Goal: Navigation & Orientation: Find specific page/section

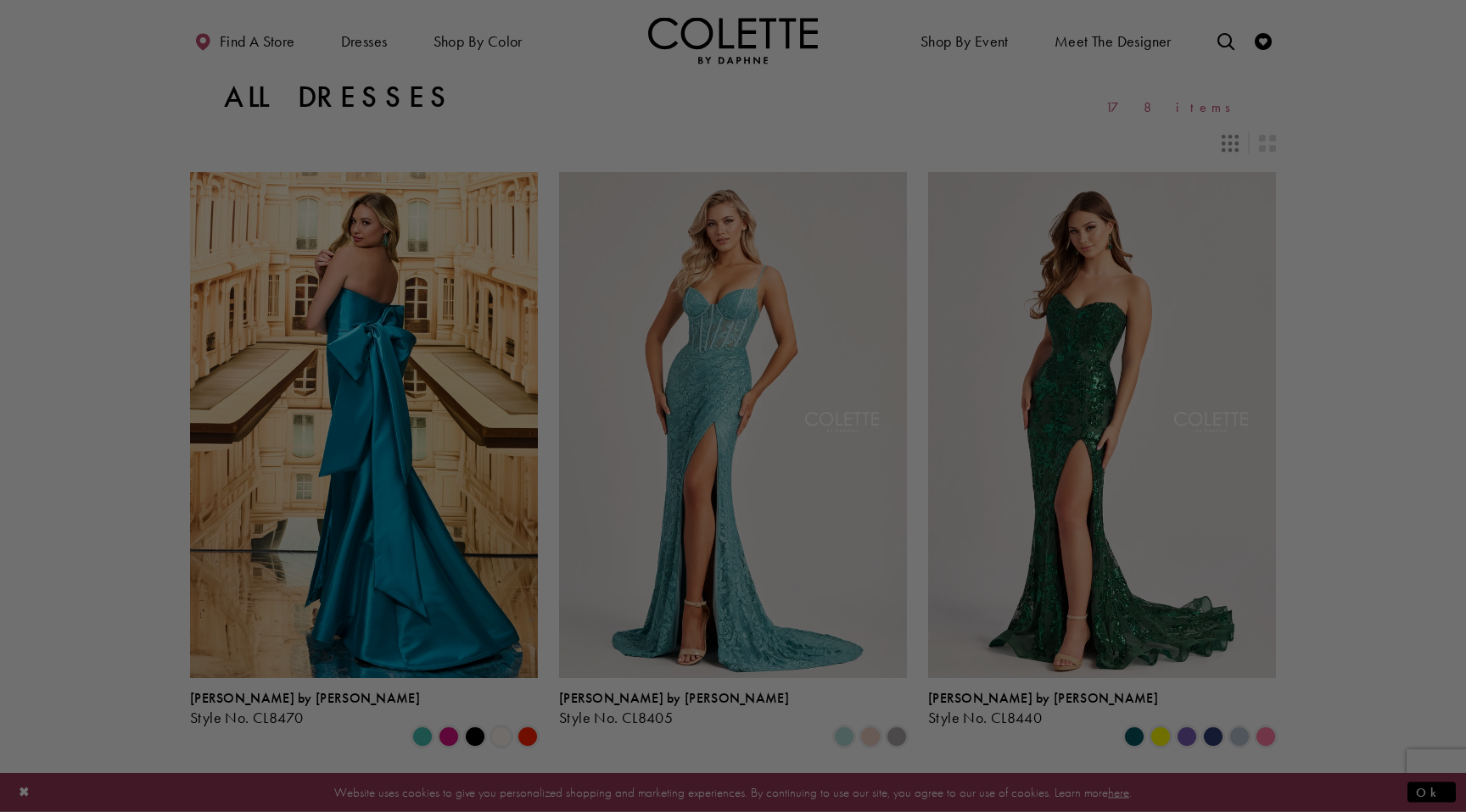
click at [1237, 303] on div at bounding box center [740, 410] width 1480 height 821
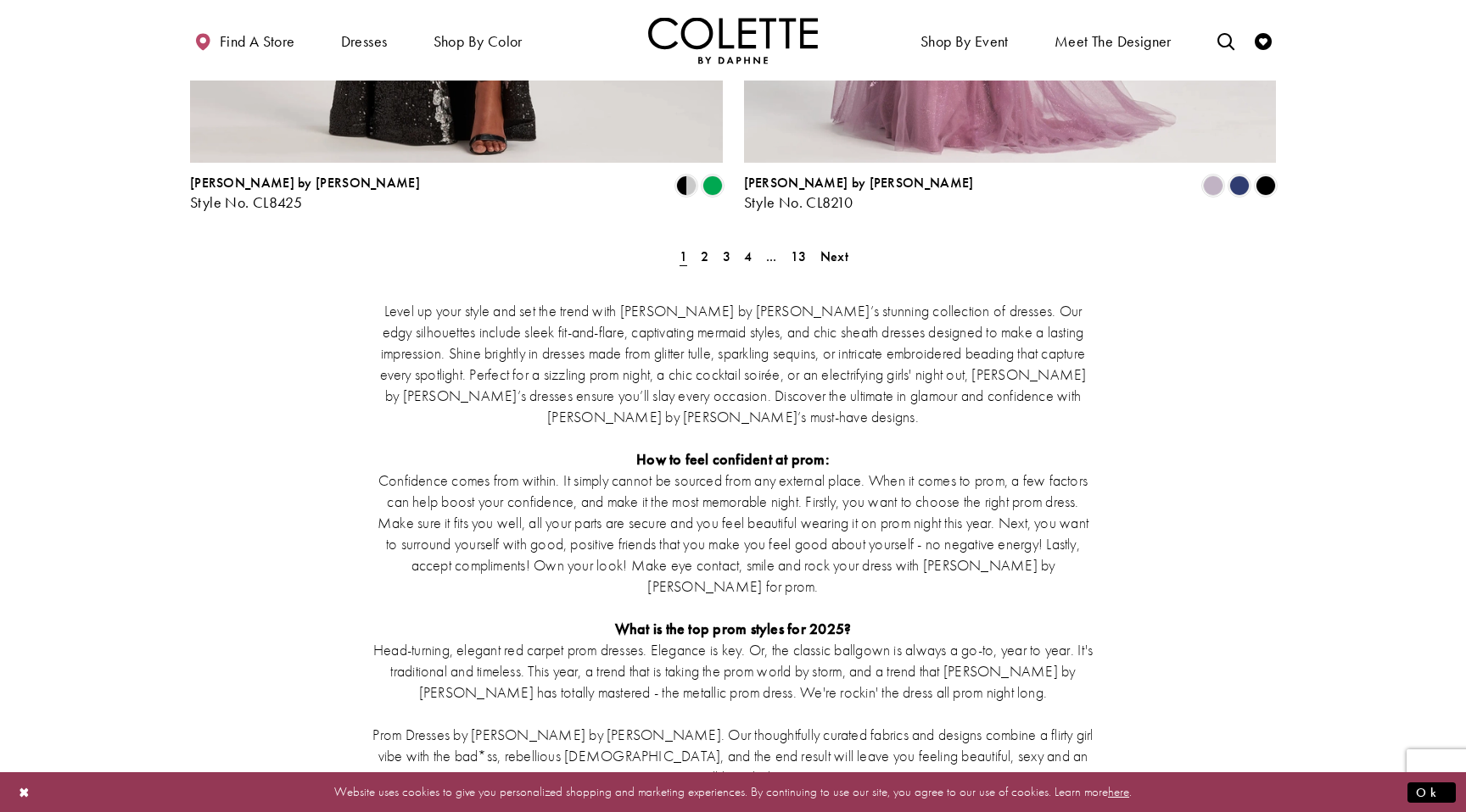
scroll to position [3262, 0]
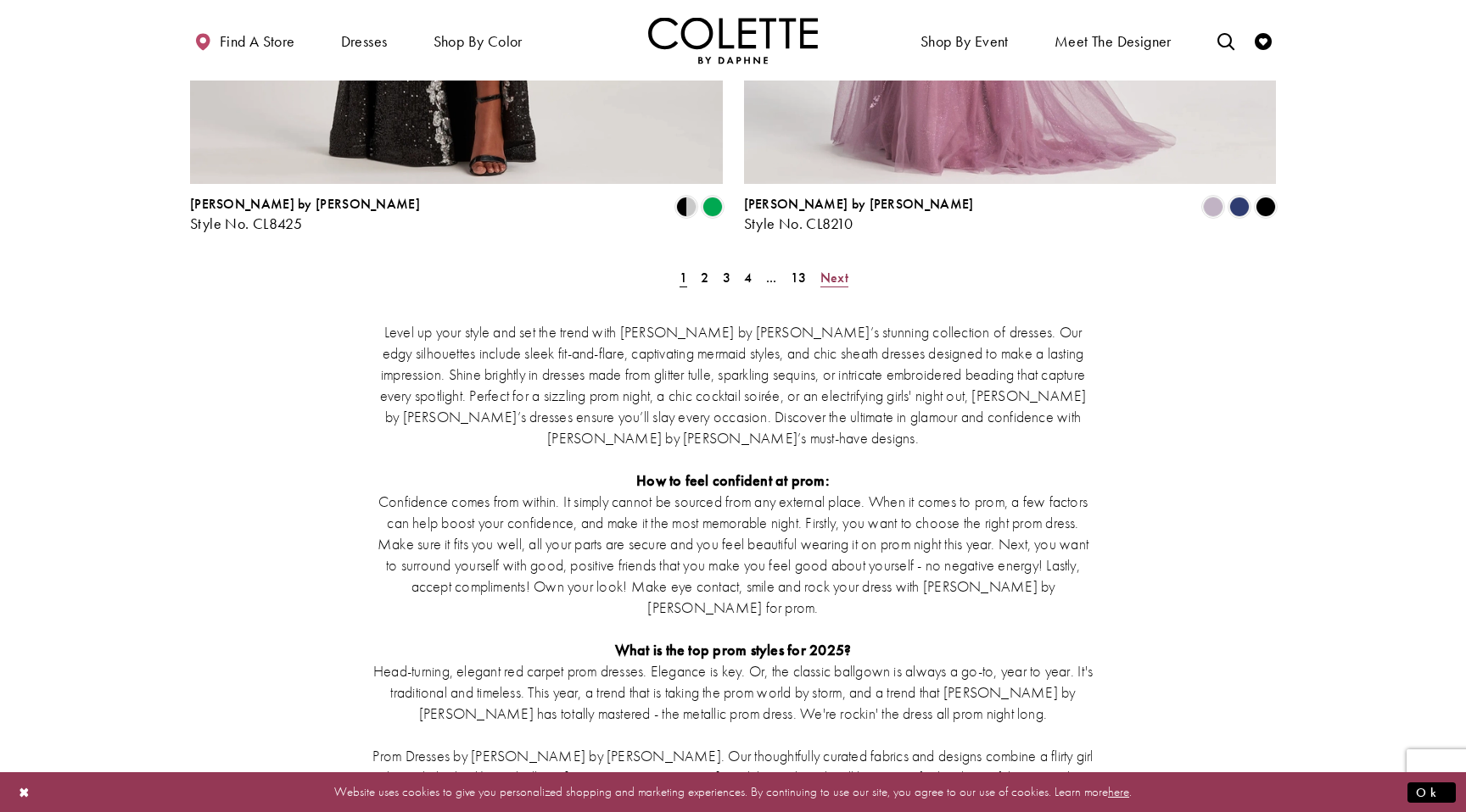
click at [838, 268] on span "Next" at bounding box center [834, 277] width 28 height 18
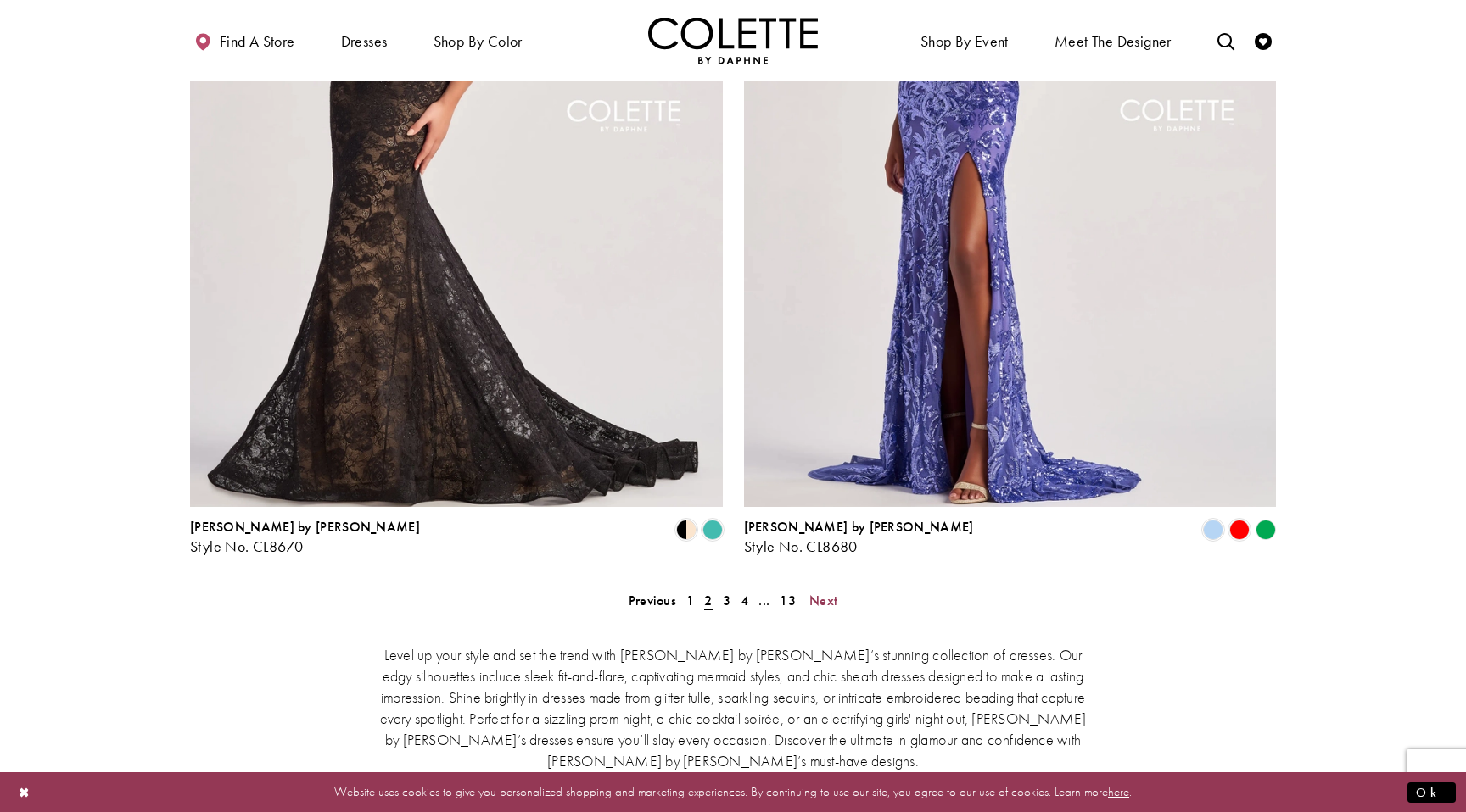
scroll to position [2952, 0]
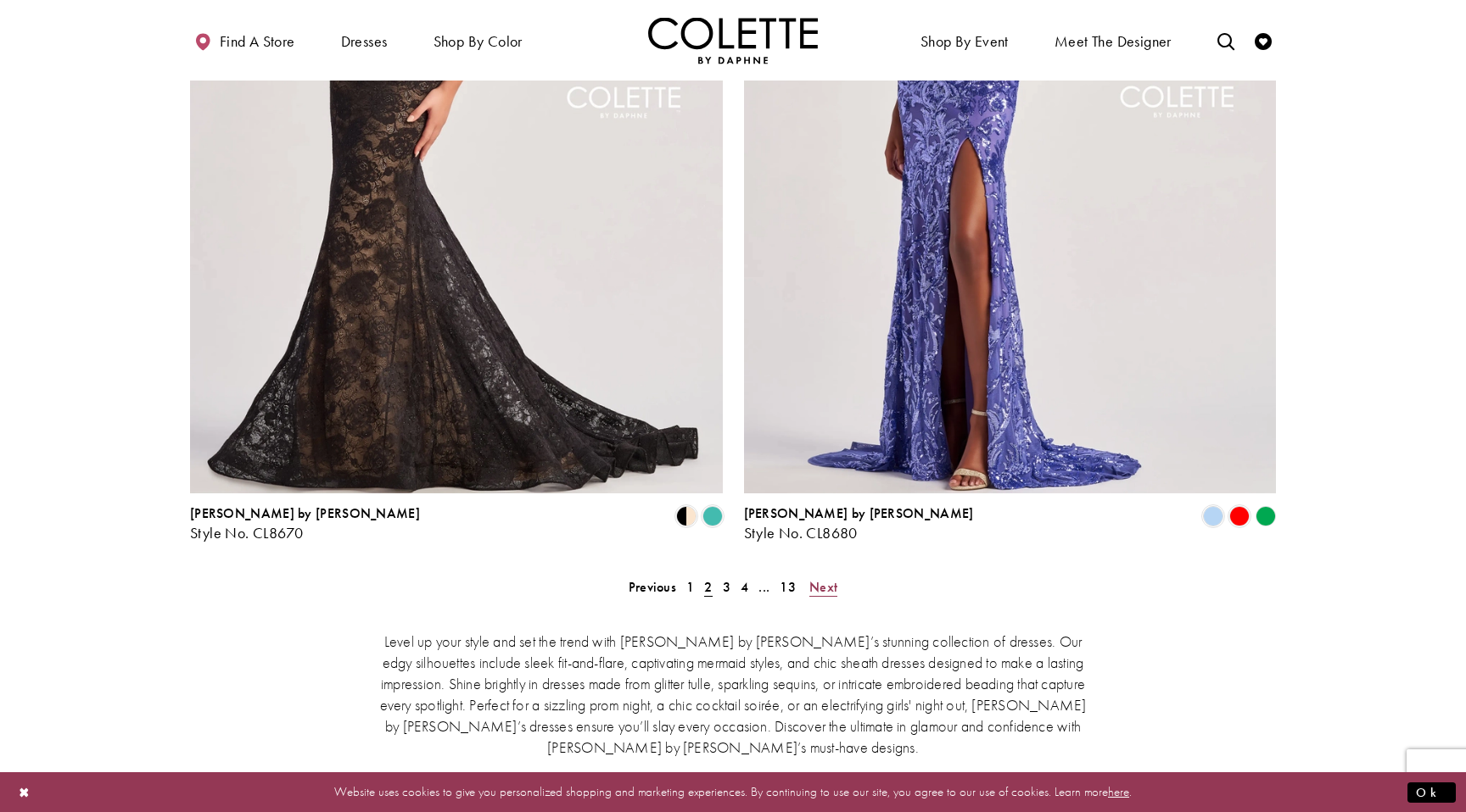
click at [828, 578] on span "Next" at bounding box center [823, 587] width 28 height 18
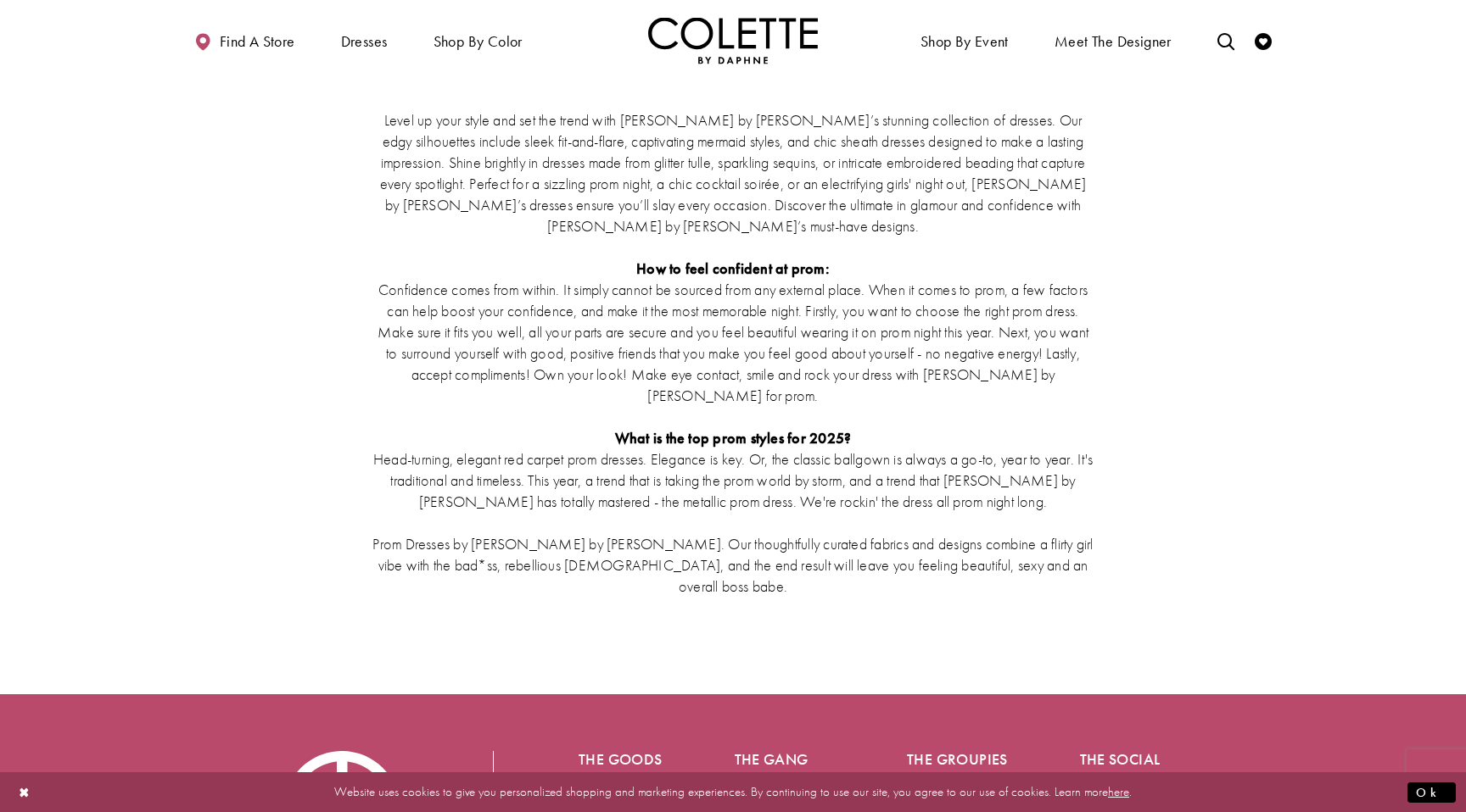
scroll to position [3361, 0]
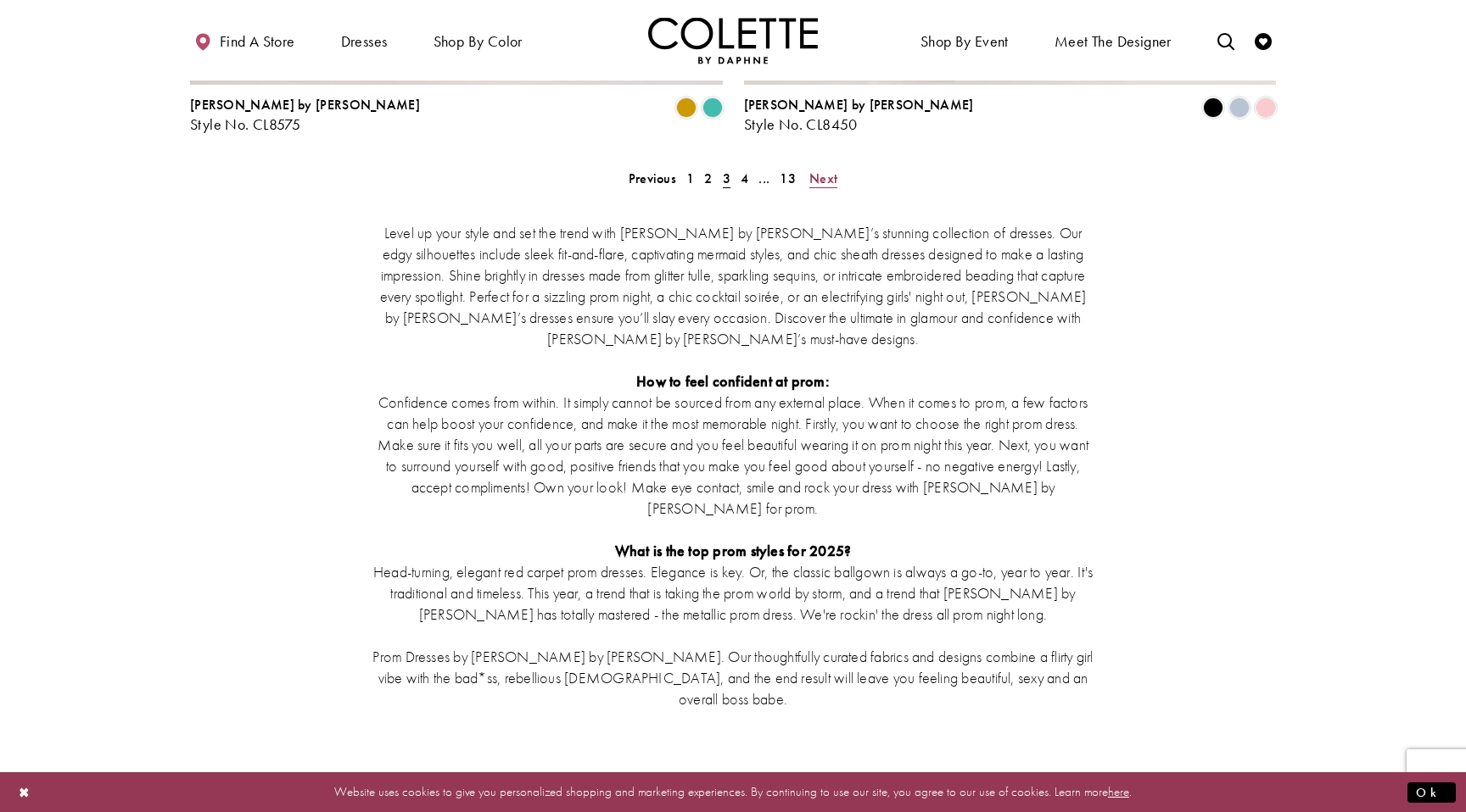
click at [832, 169] on span "Next" at bounding box center [823, 178] width 28 height 18
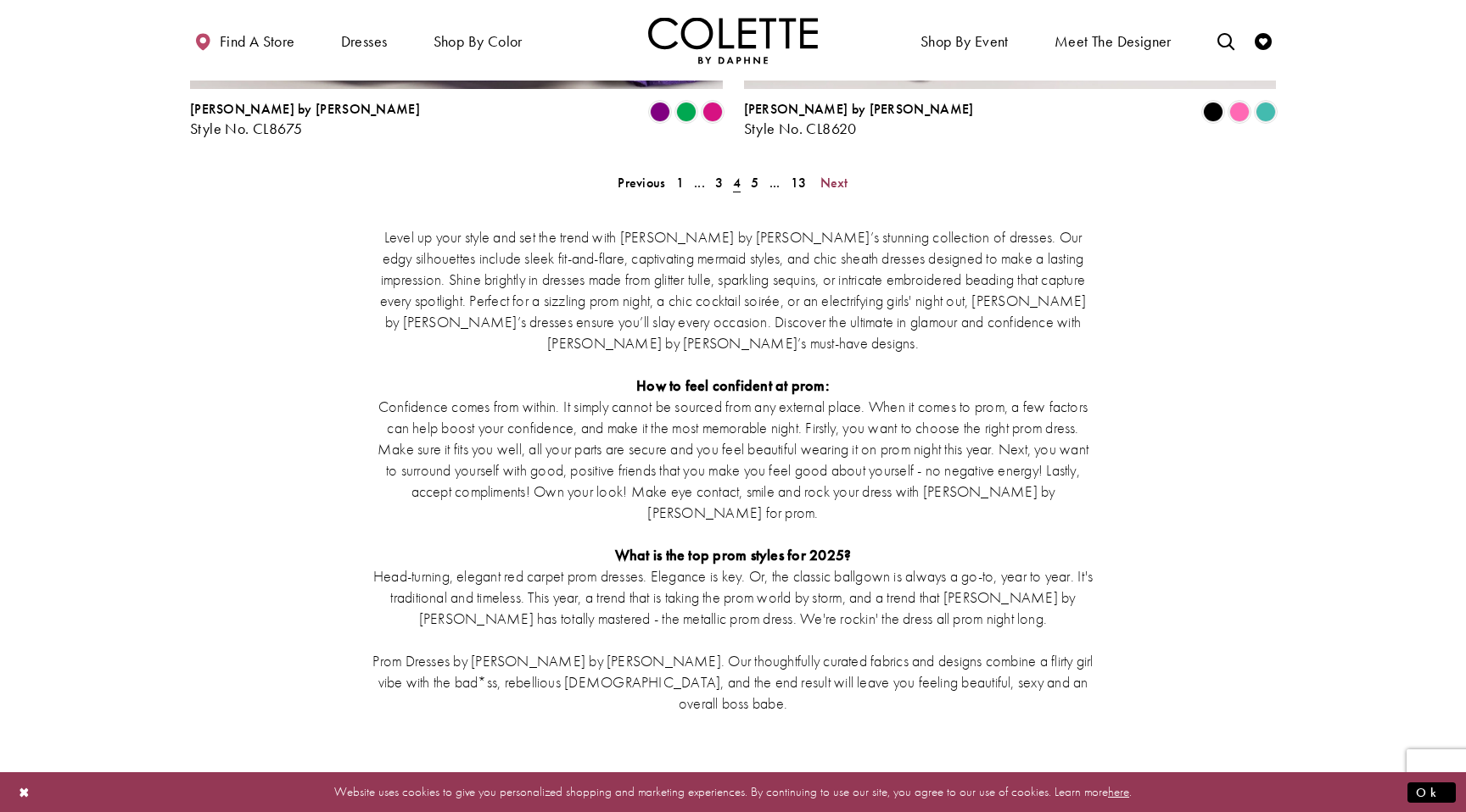
scroll to position [3190, 0]
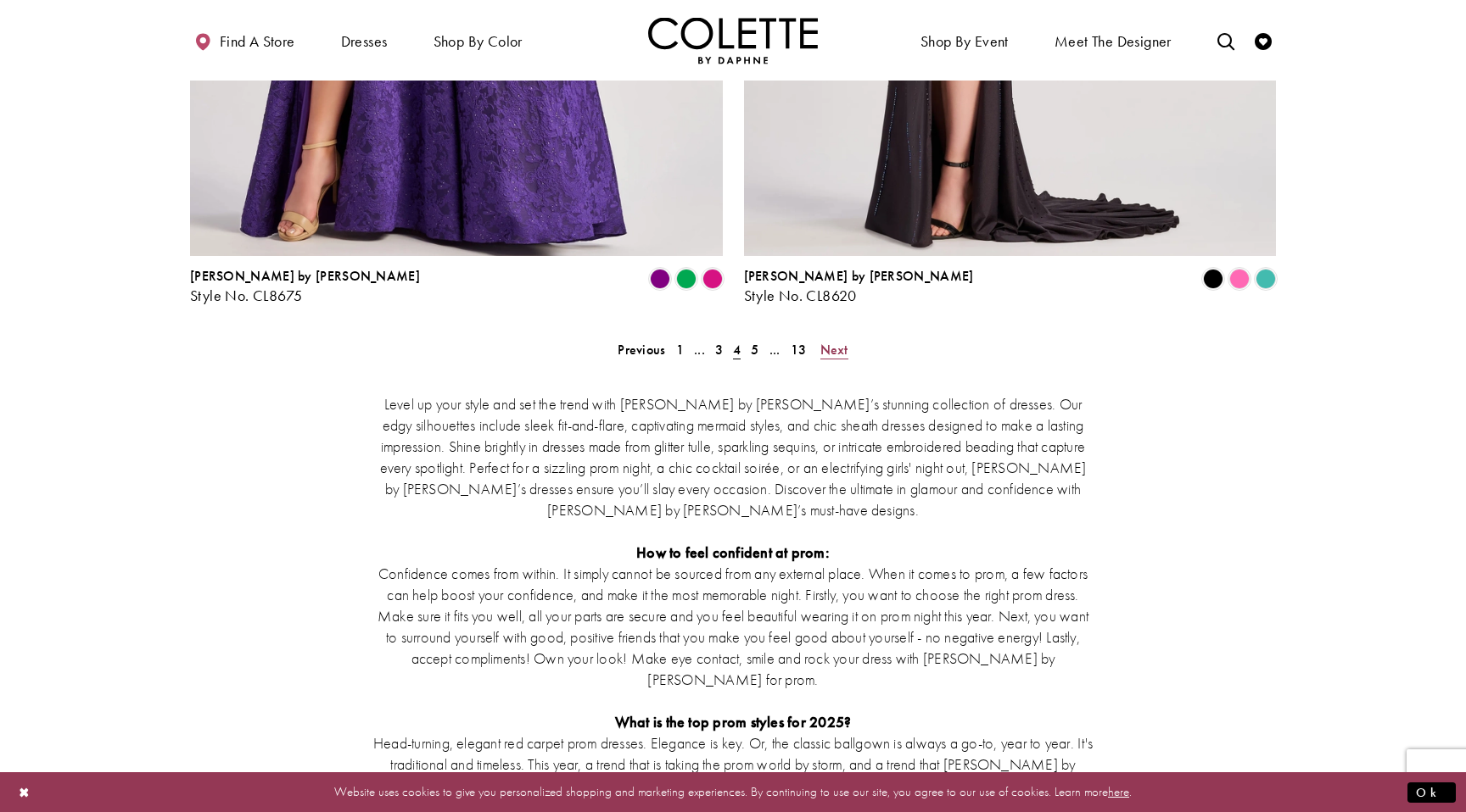
click at [832, 341] on span "Next" at bounding box center [834, 350] width 28 height 18
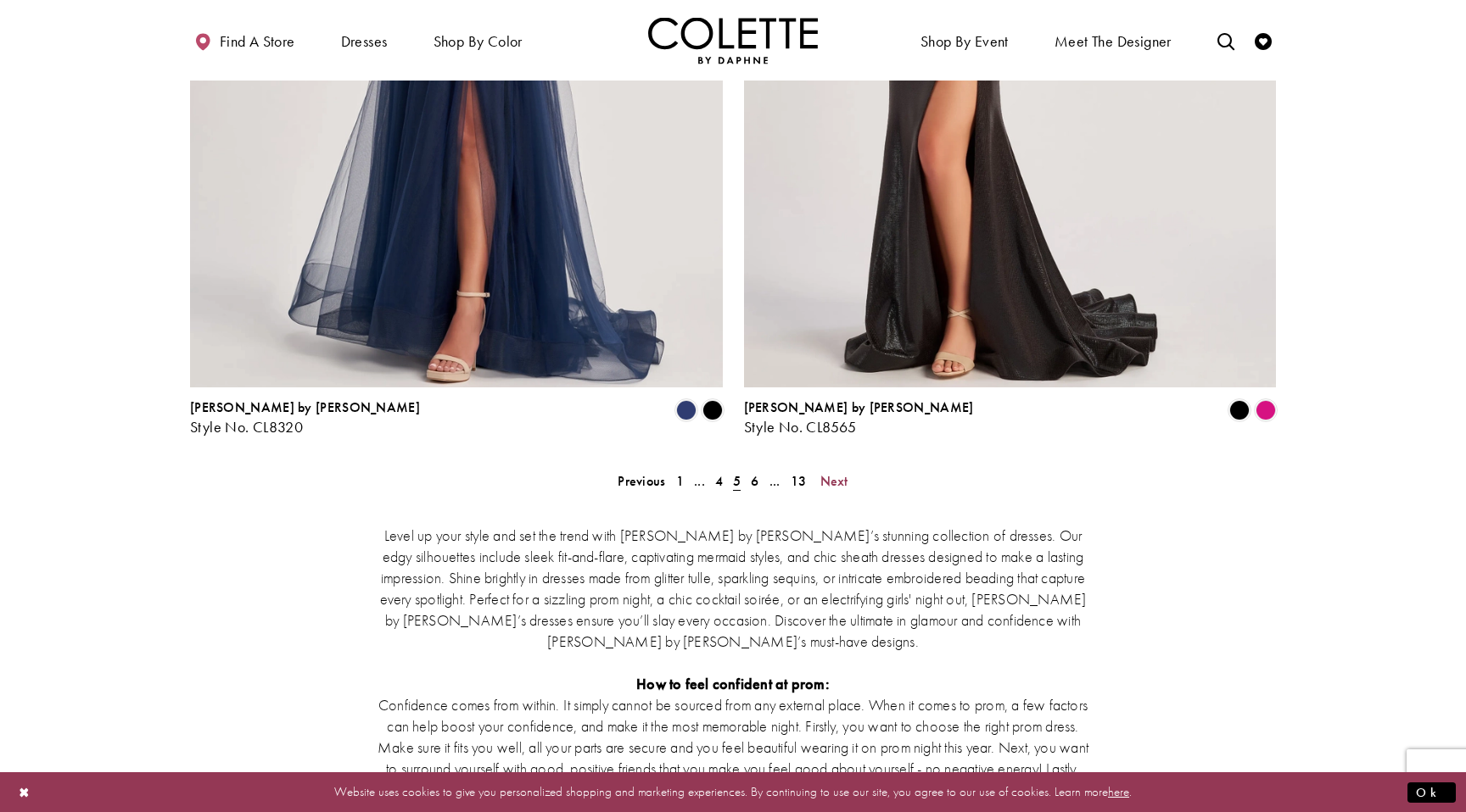
scroll to position [3105, 0]
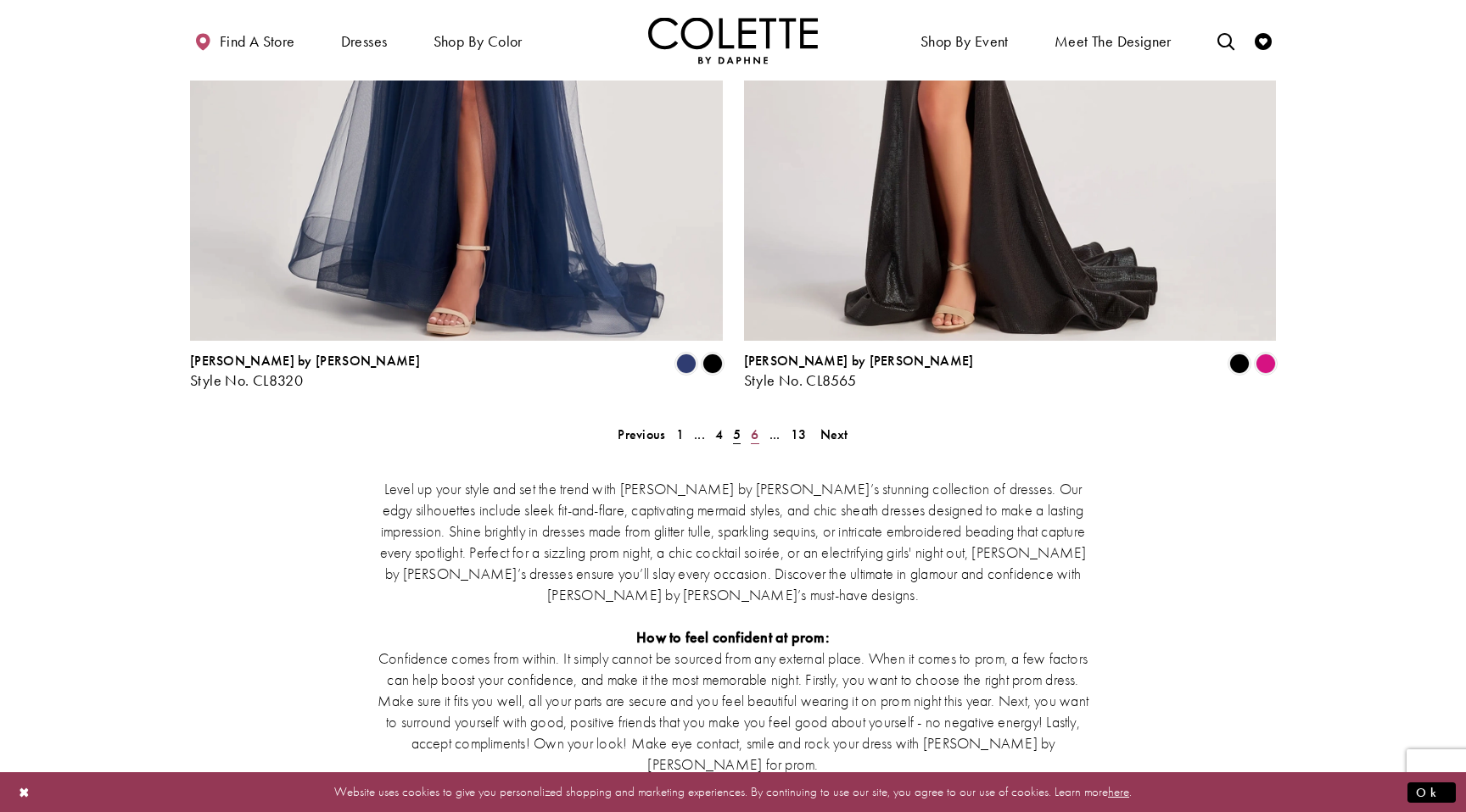
click at [754, 425] on span "6" at bounding box center [754, 434] width 8 height 18
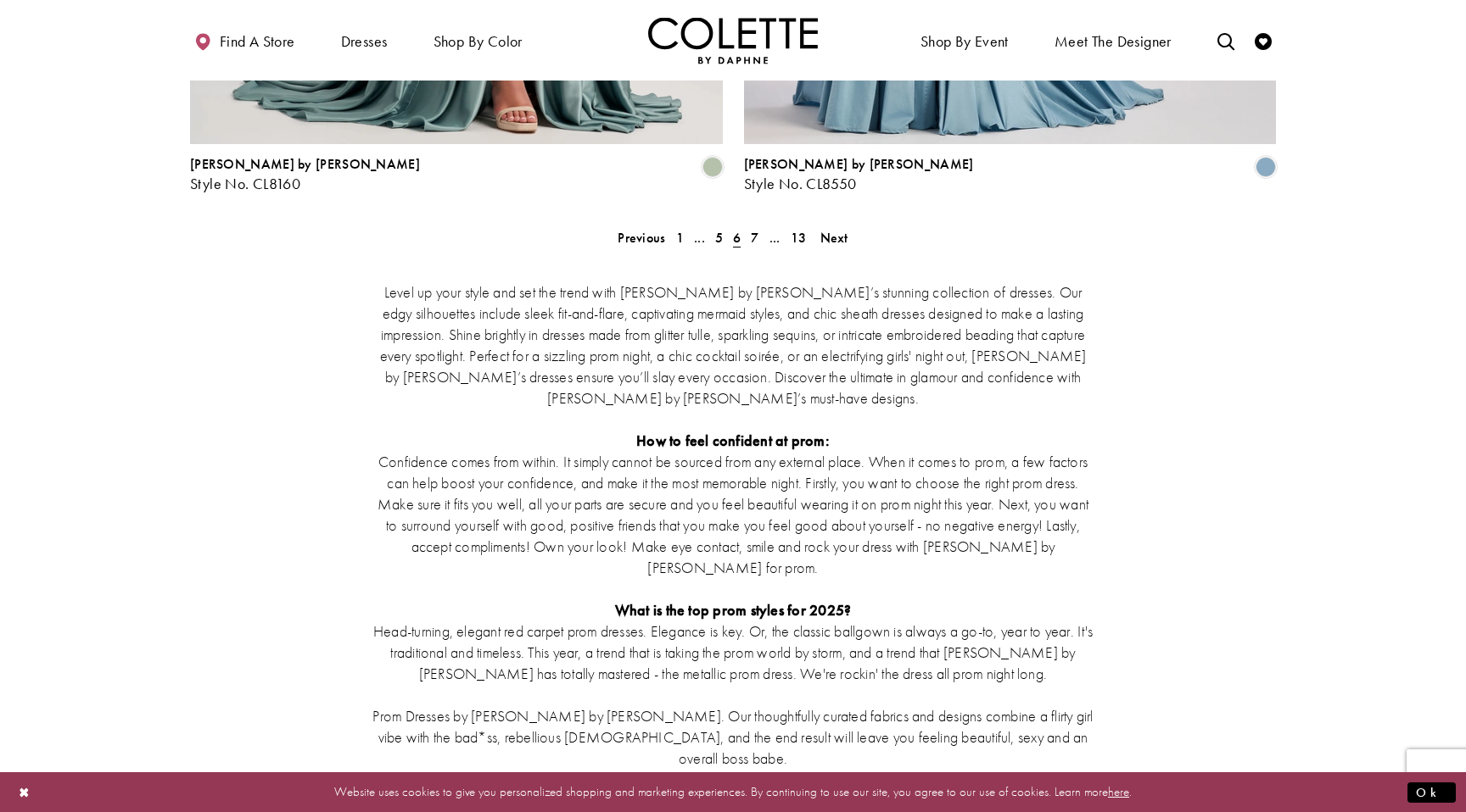
scroll to position [3266, 0]
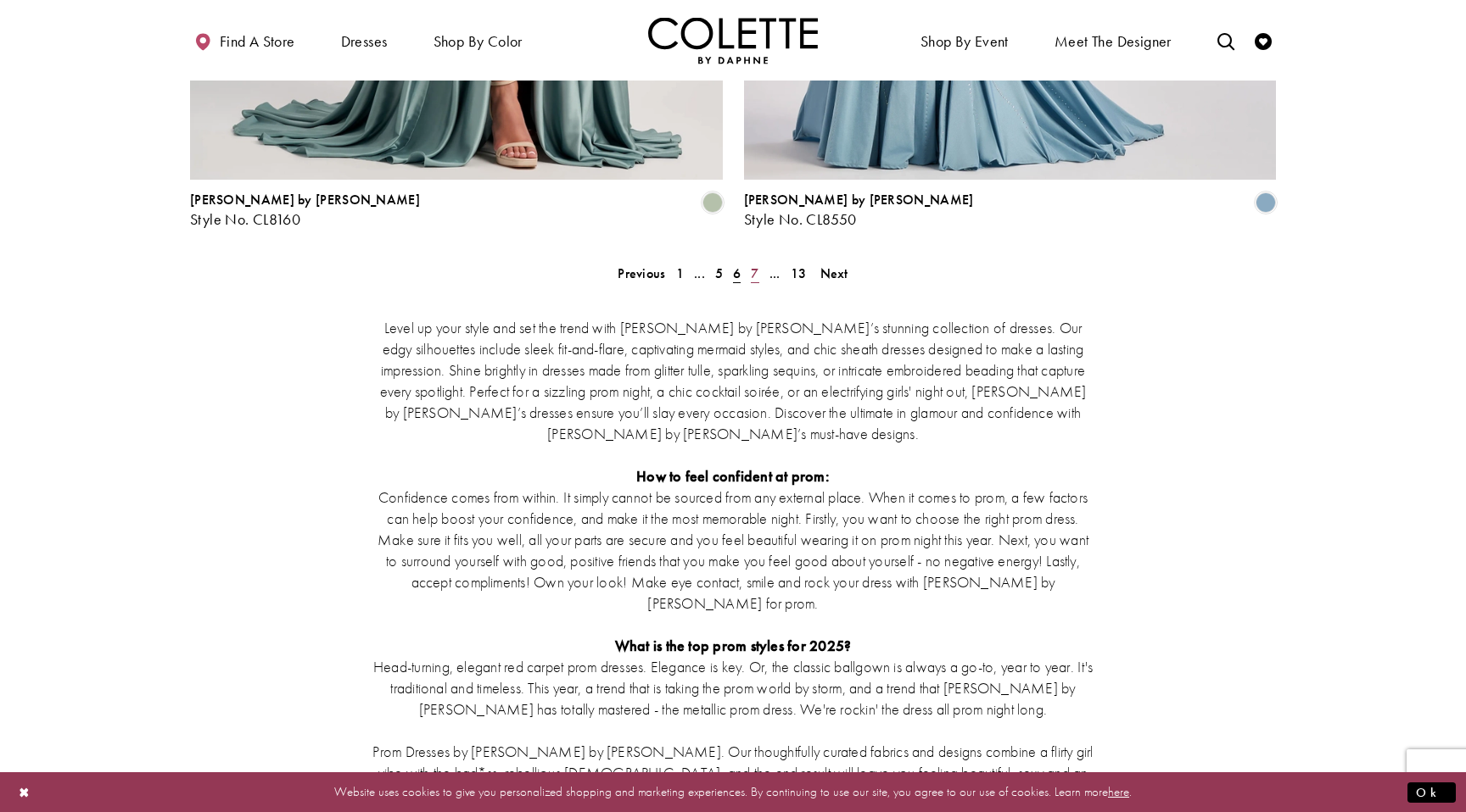
click at [754, 265] on span "7" at bounding box center [754, 274] width 8 height 18
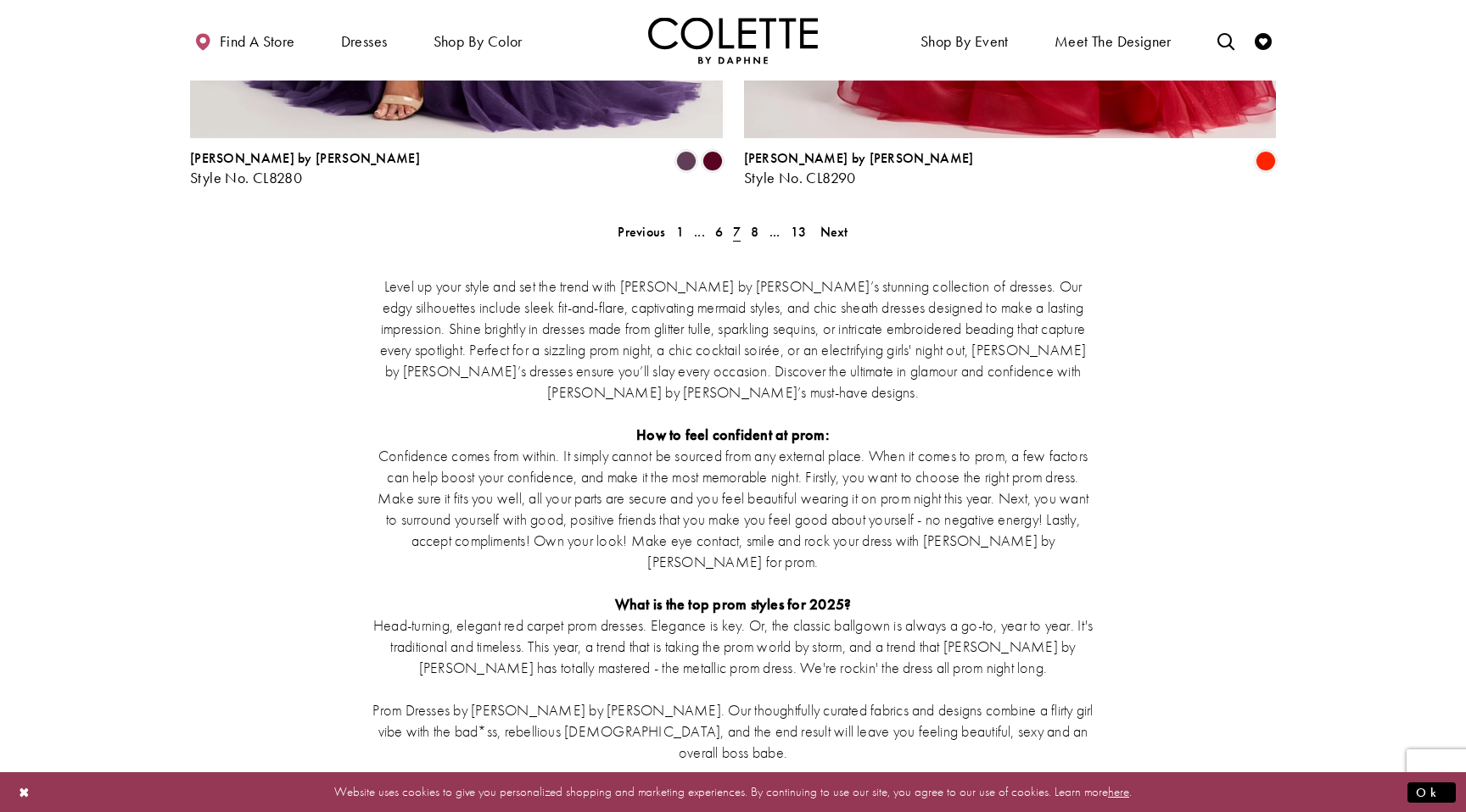
scroll to position [3330, 0]
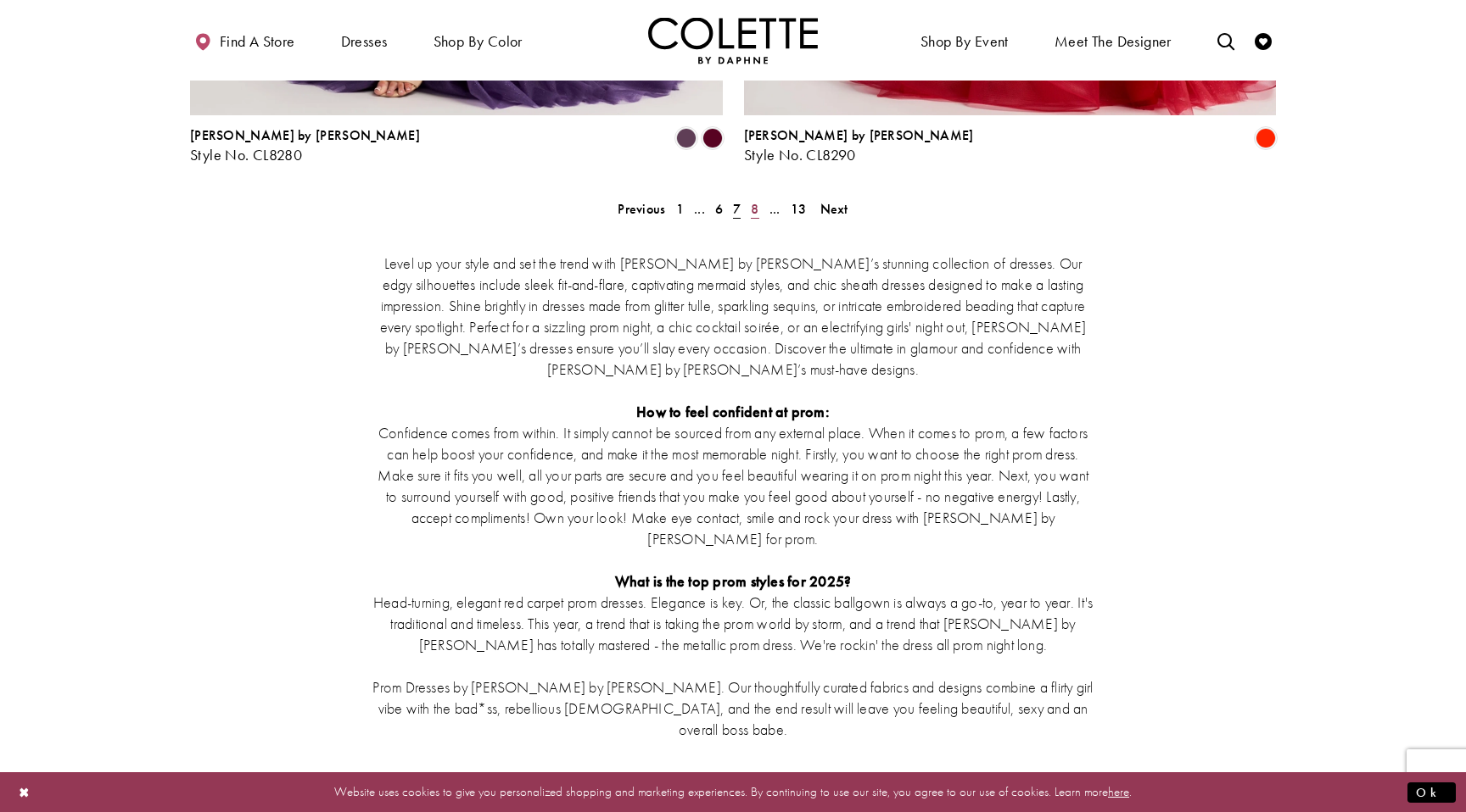
click at [759, 196] on link "8" at bounding box center [754, 209] width 18 height 25
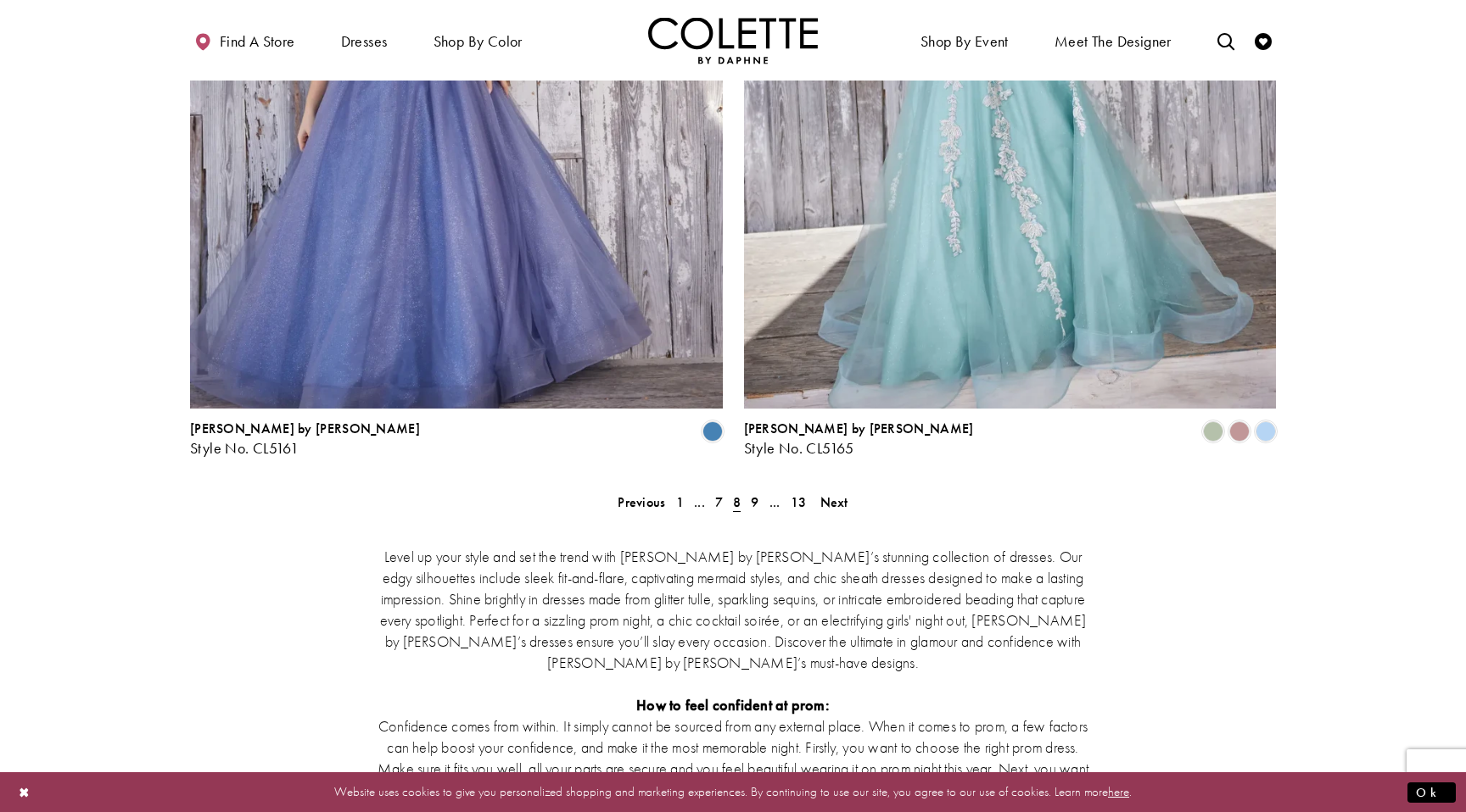
scroll to position [3052, 0]
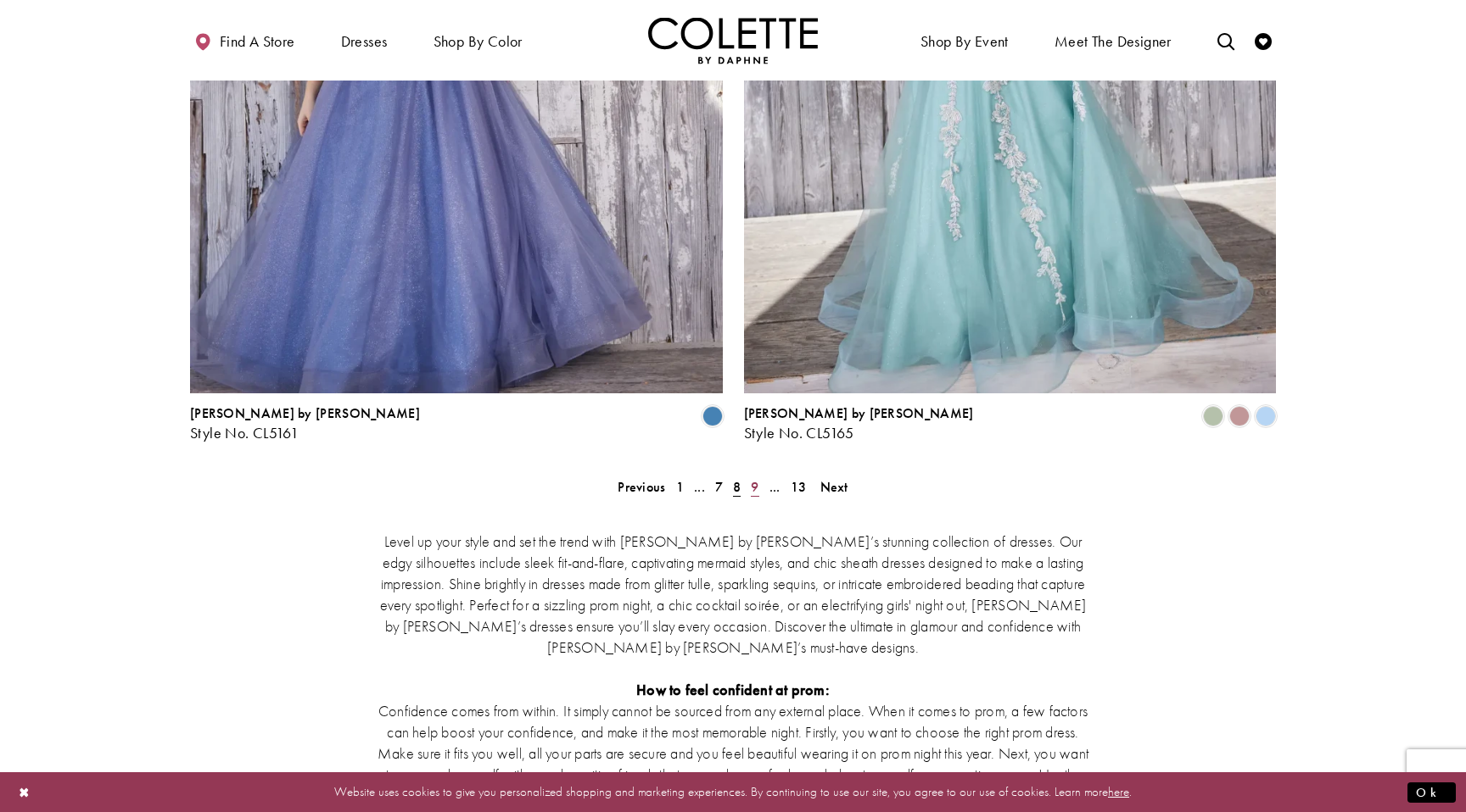
click at [760, 474] on link "9" at bounding box center [754, 487] width 18 height 25
